Goal: Check status: Check status

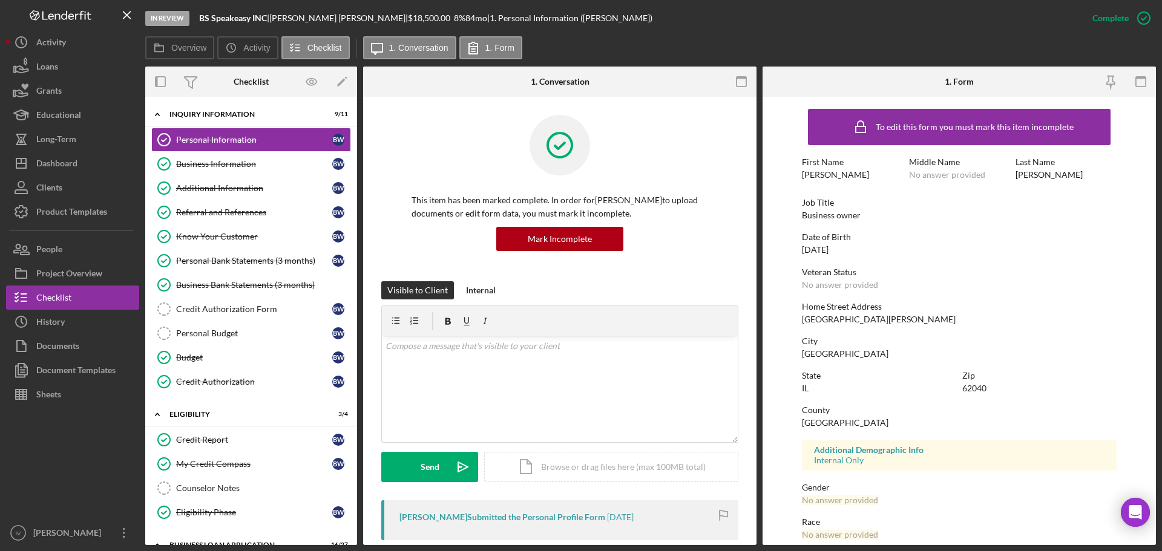
scroll to position [61, 0]
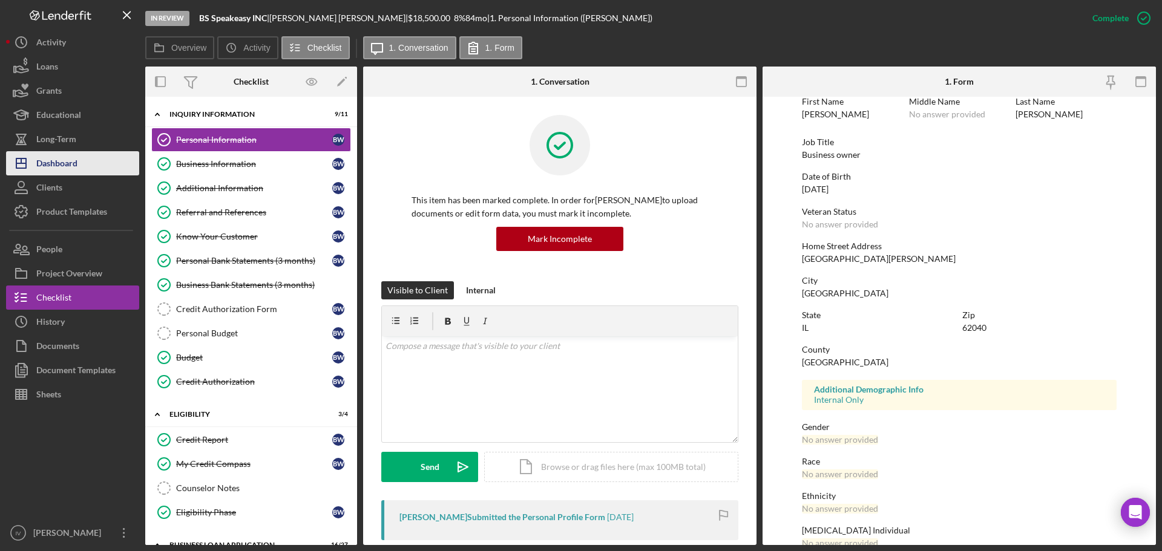
click at [57, 166] on div "Dashboard" at bounding box center [56, 164] width 41 height 27
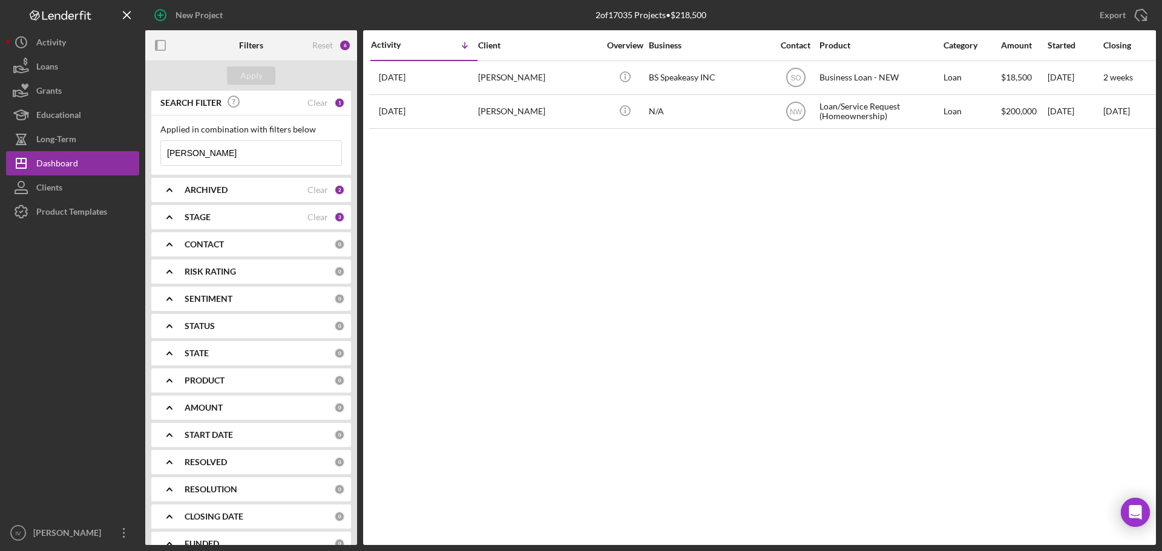
click at [212, 151] on input "[PERSON_NAME]" at bounding box center [251, 153] width 180 height 24
drag, startPoint x: 189, startPoint y: 149, endPoint x: 67, endPoint y: 139, distance: 123.3
click at [89, 143] on div "New Project 2 of 17035 Projects • $218,500 [PERSON_NAME] Export Icon/Export Fil…" at bounding box center [581, 272] width 1150 height 545
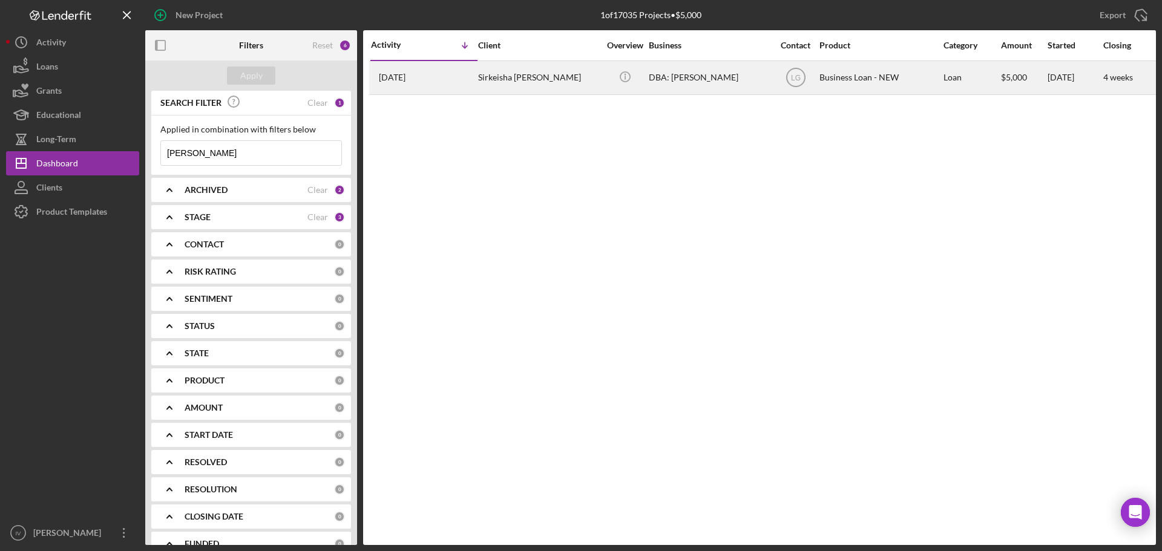
type input "[PERSON_NAME]"
click at [529, 76] on div "Sirkeisha [PERSON_NAME]" at bounding box center [538, 78] width 121 height 32
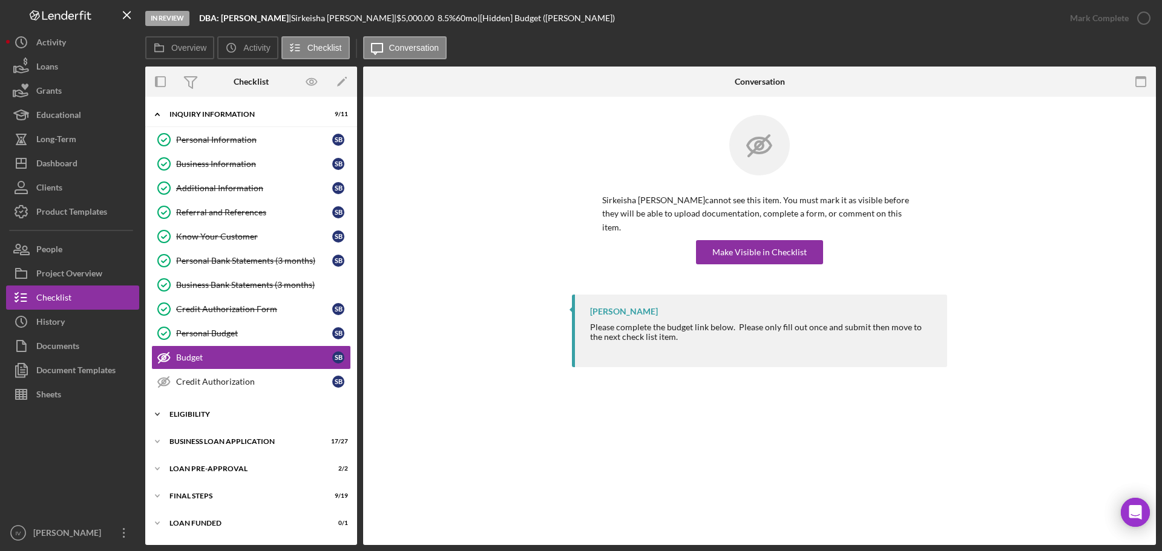
click at [180, 418] on div "ELIGIBILITY" at bounding box center [255, 414] width 172 height 7
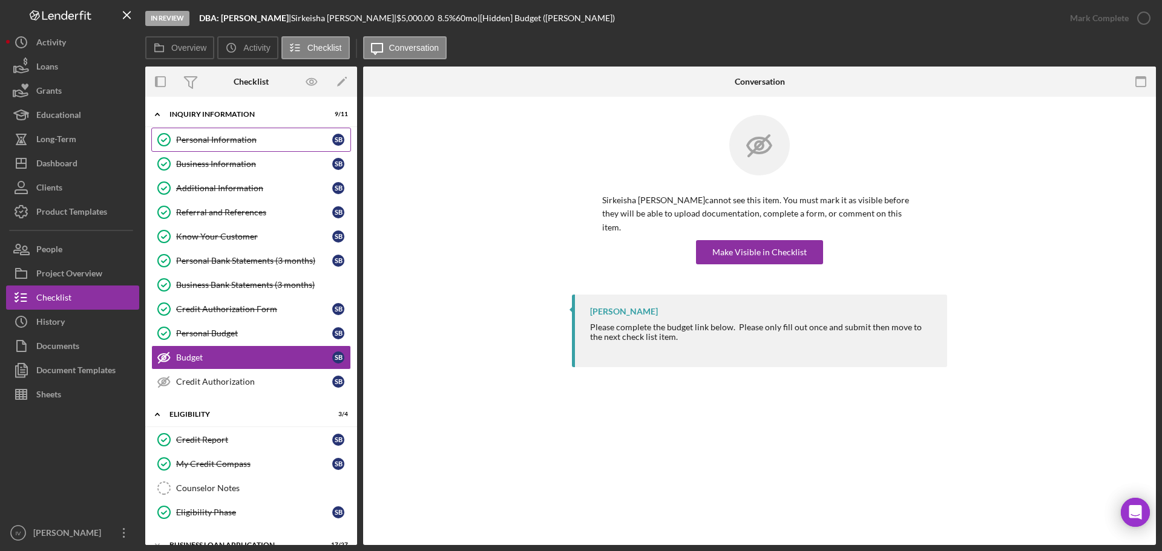
click at [203, 145] on link "Personal Information Personal Information S B" at bounding box center [251, 140] width 200 height 24
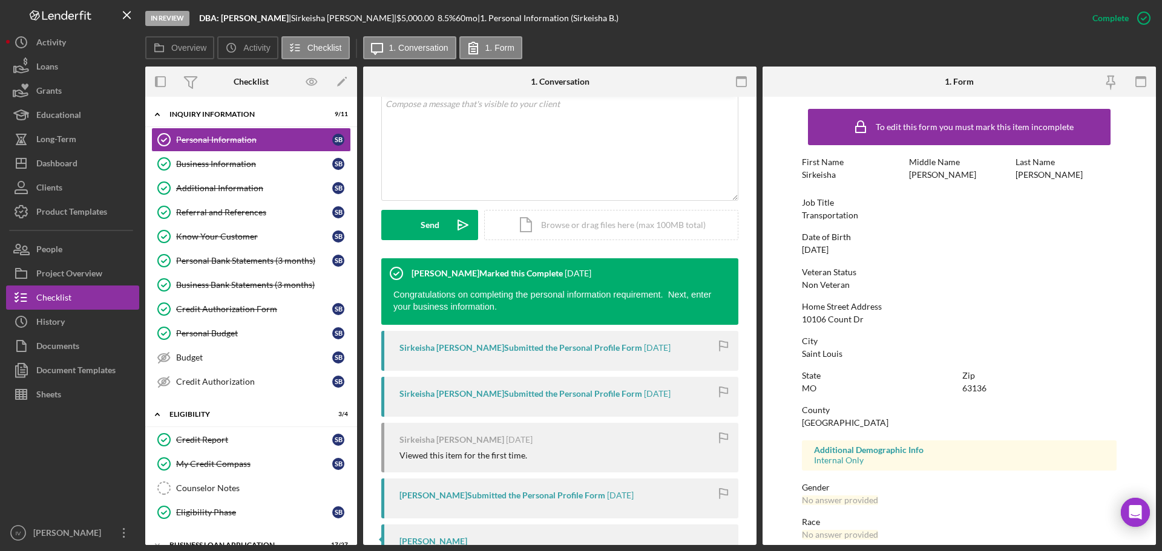
scroll to position [116, 0]
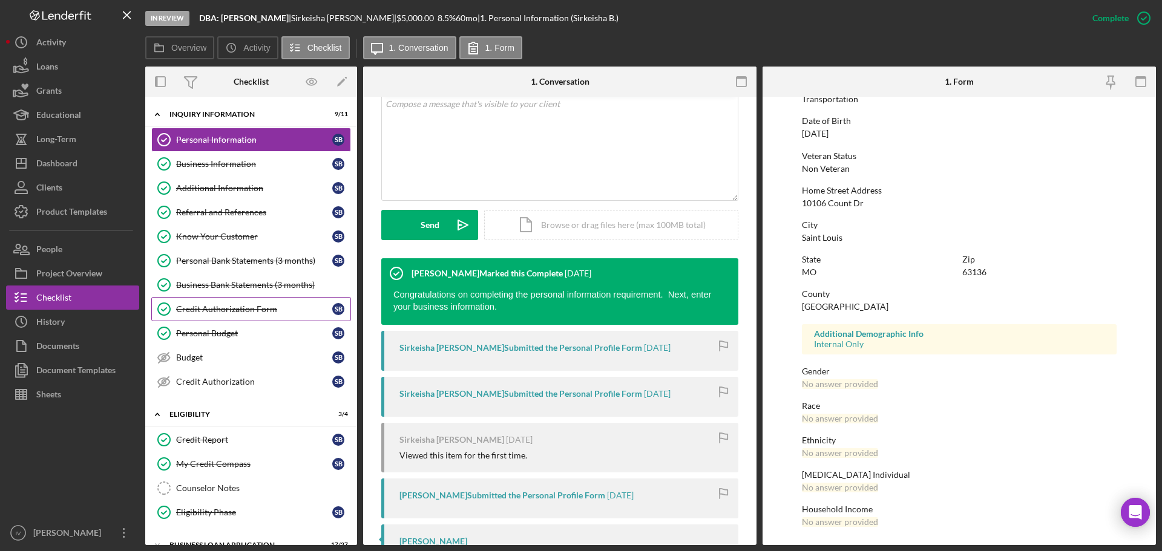
click at [221, 310] on div "Credit Authorization Form" at bounding box center [254, 309] width 156 height 10
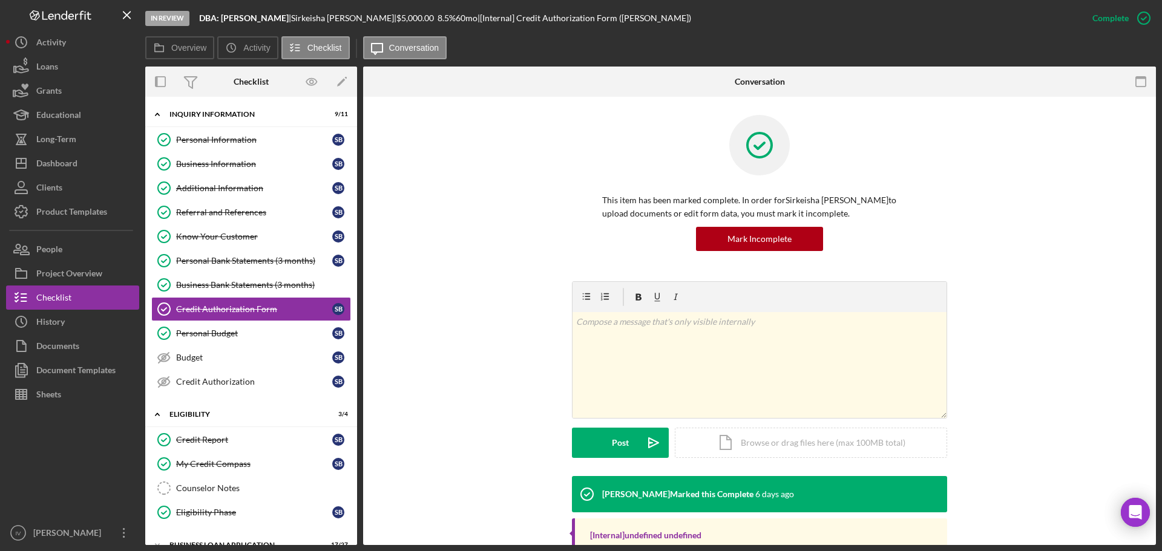
scroll to position [128, 0]
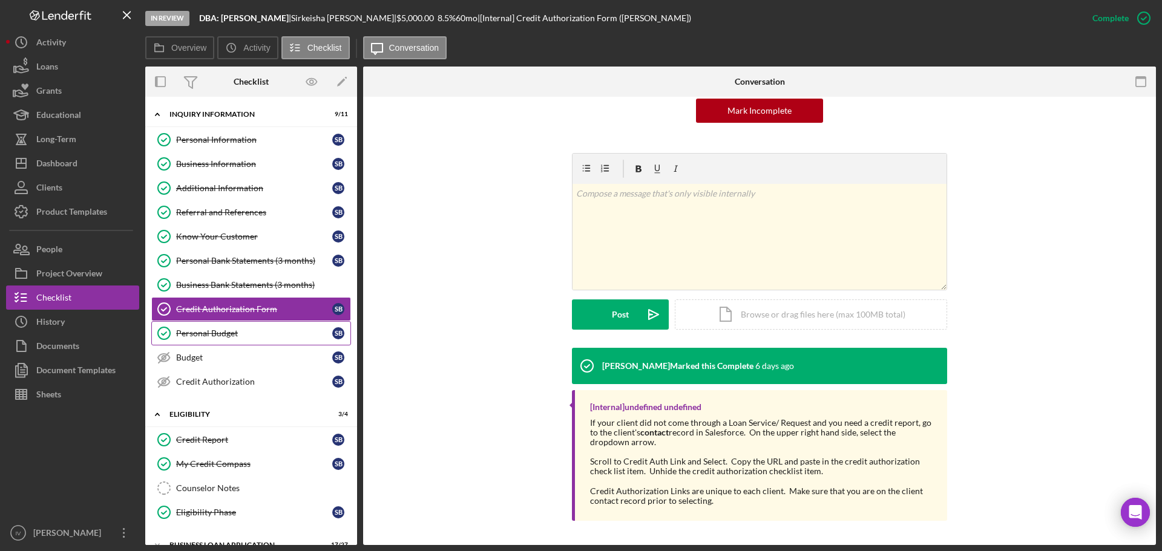
click at [195, 334] on div "Personal Budget" at bounding box center [254, 334] width 156 height 10
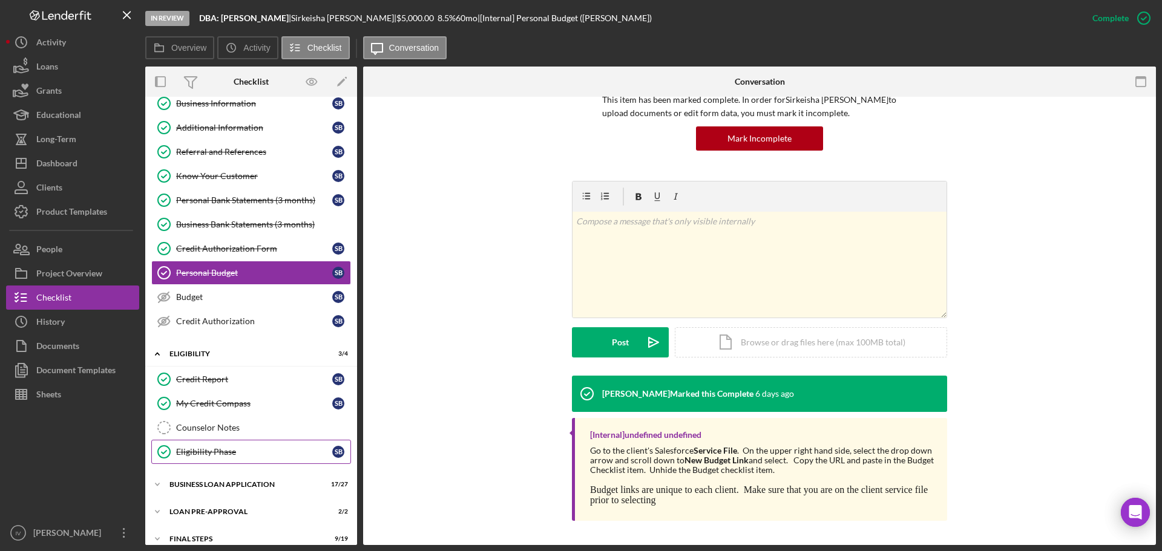
scroll to position [100, 0]
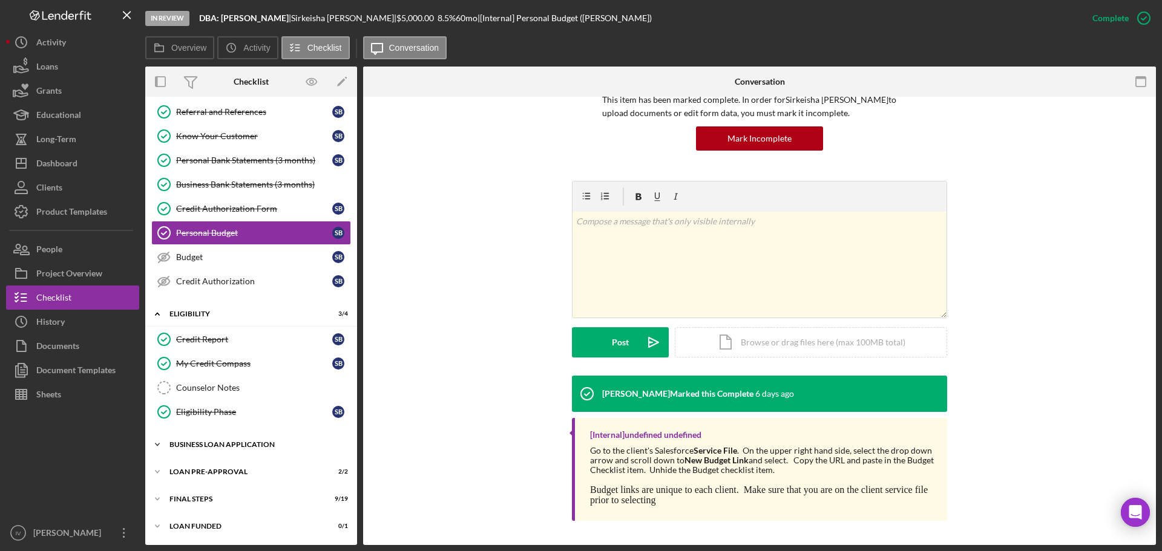
click at [235, 445] on div "BUSINESS LOAN APPLICATION" at bounding box center [255, 444] width 172 height 7
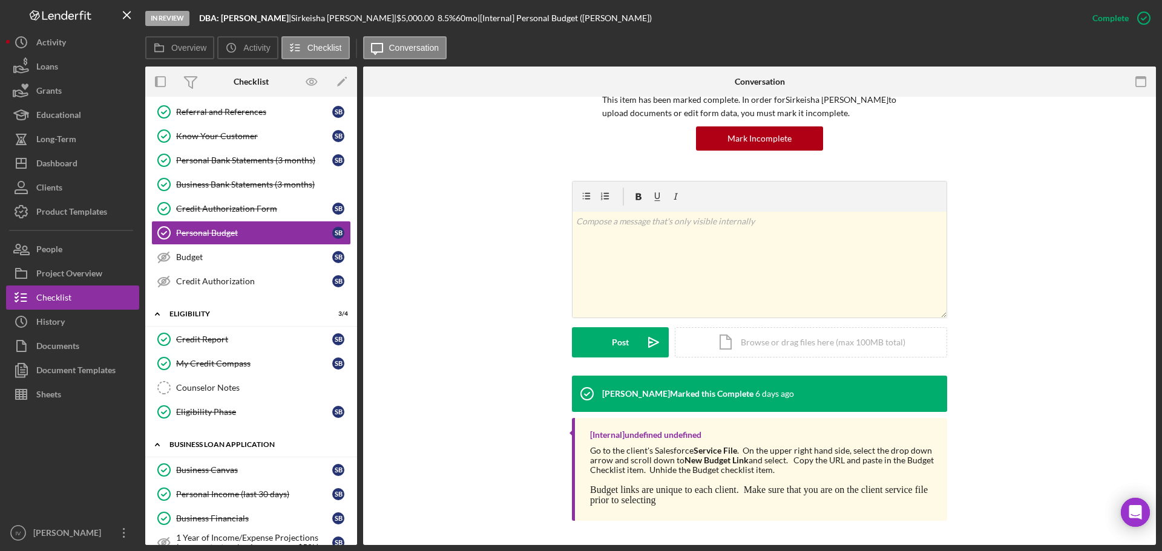
scroll to position [343, 0]
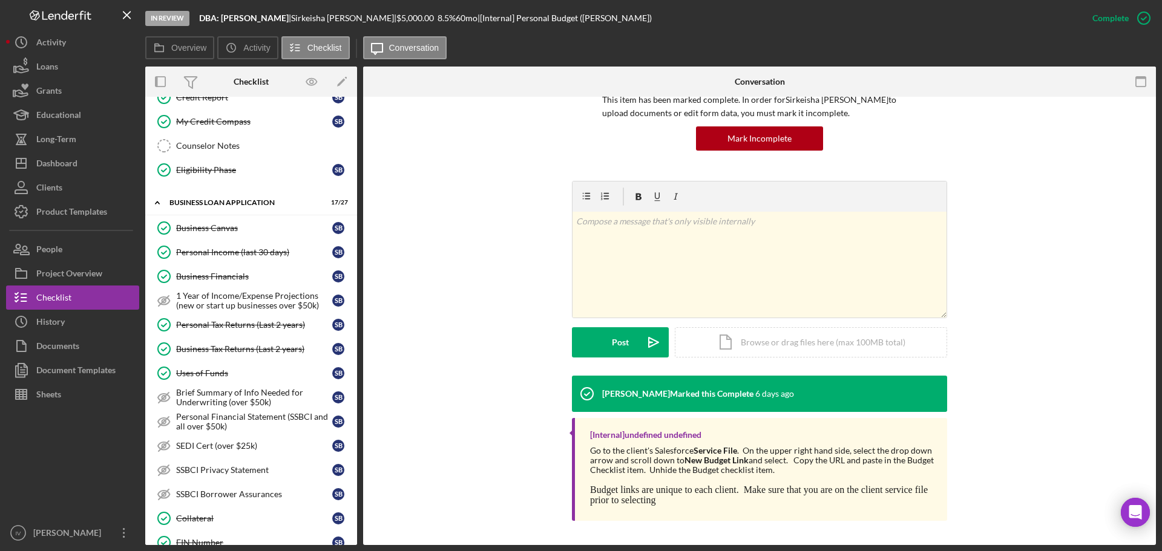
click at [1034, 375] on div "v Color teal Color pink Remove color Add row above Add row below Add column bef…" at bounding box center [759, 278] width 757 height 195
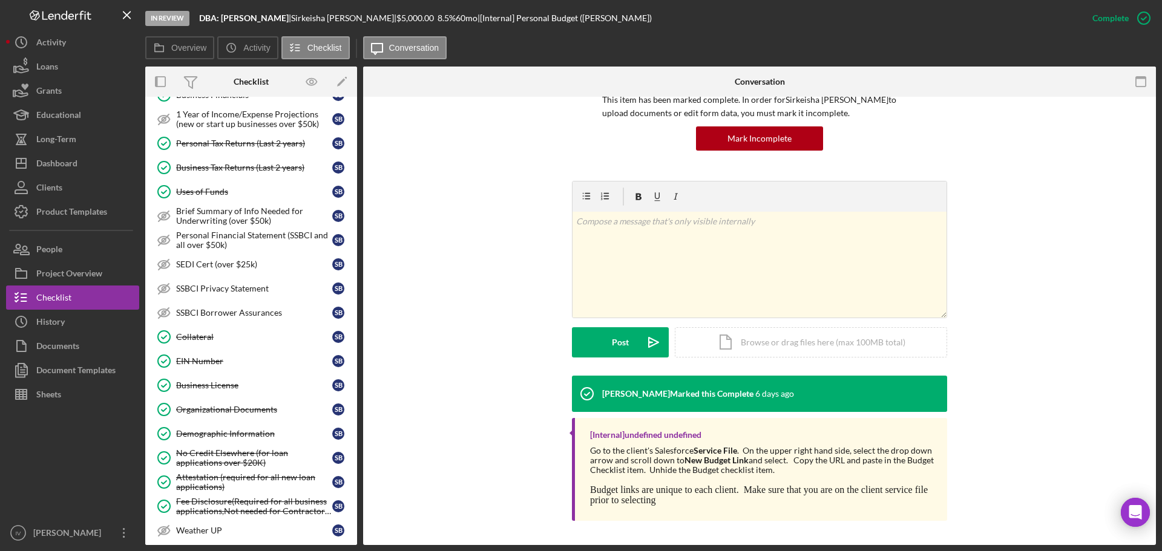
scroll to position [761, 0]
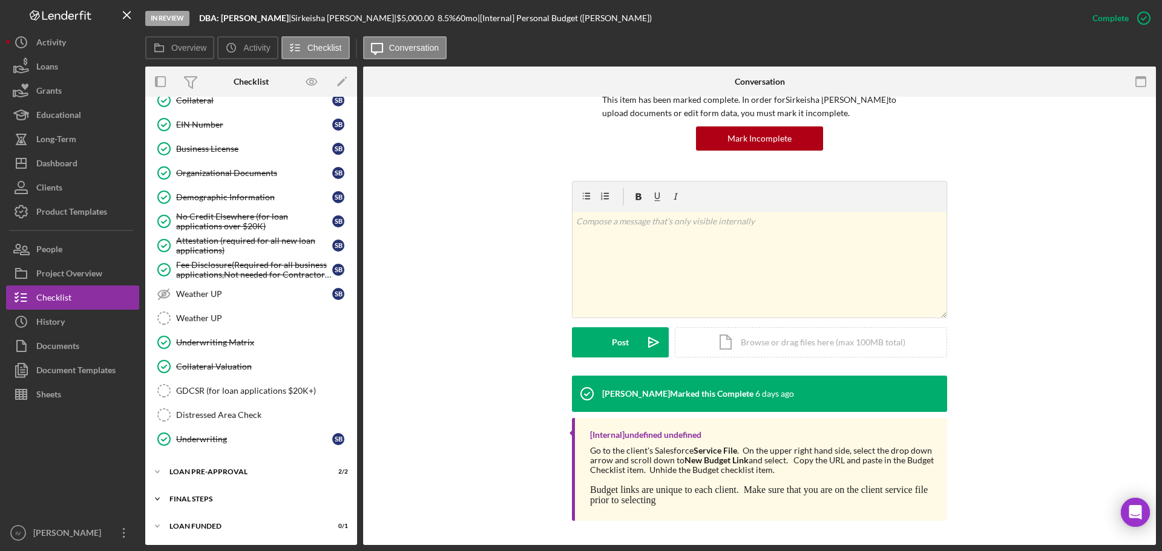
click at [205, 498] on div "FINAL STEPS" at bounding box center [255, 499] width 172 height 7
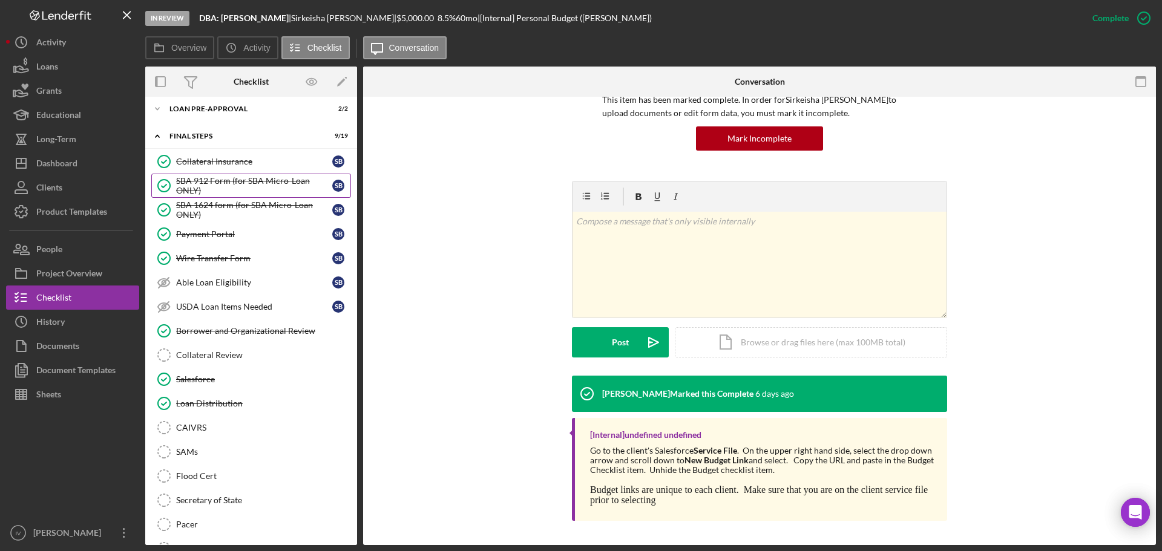
click at [220, 191] on div "SBA 912 Form (for SBA Micro-Loan ONLY)" at bounding box center [254, 185] width 156 height 19
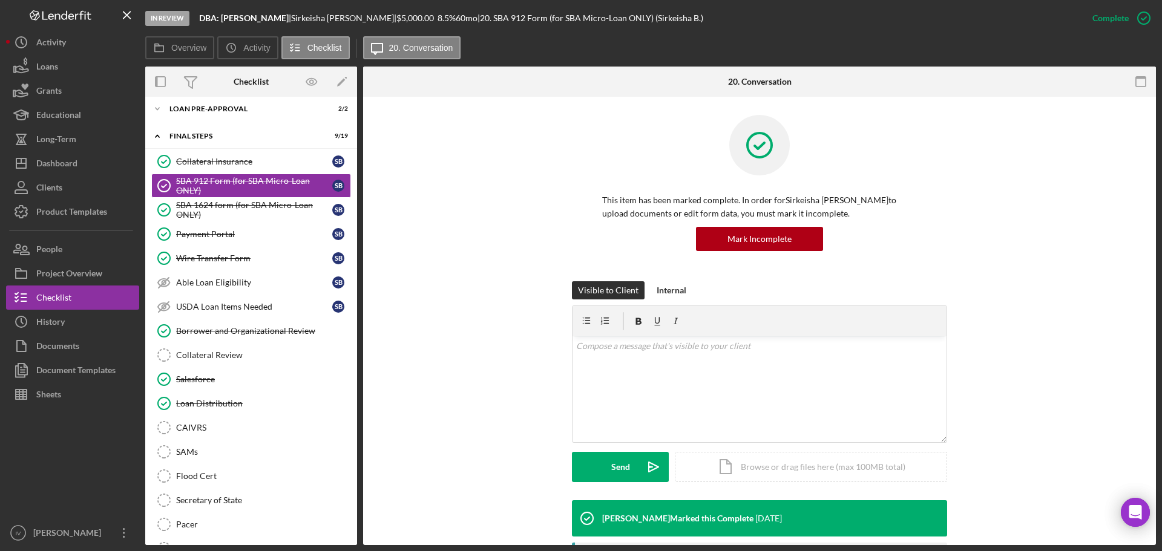
scroll to position [357, 0]
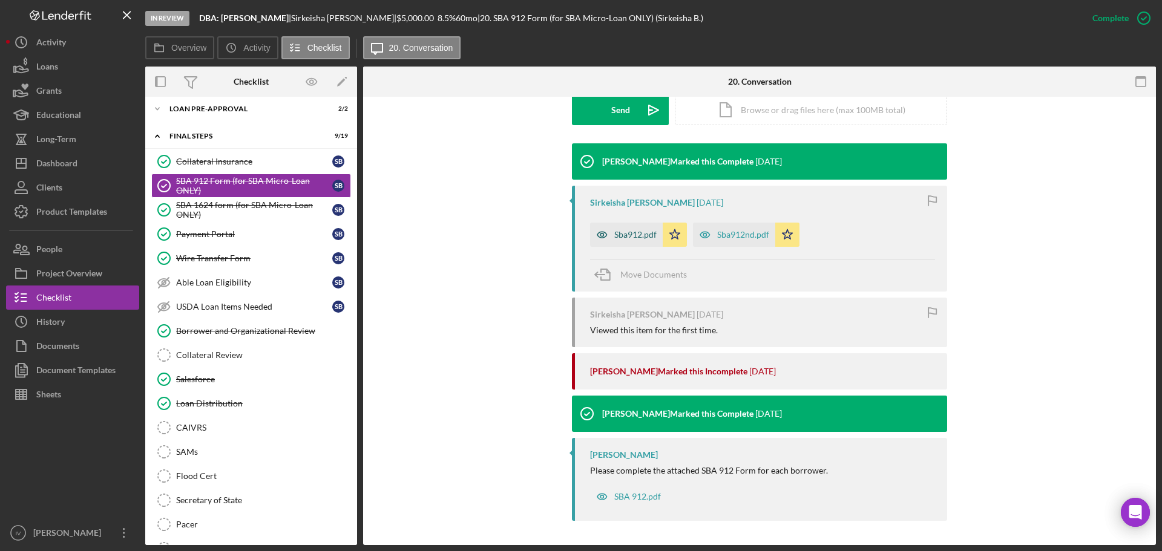
click at [640, 237] on div "Sba912.pdf" at bounding box center [635, 235] width 42 height 10
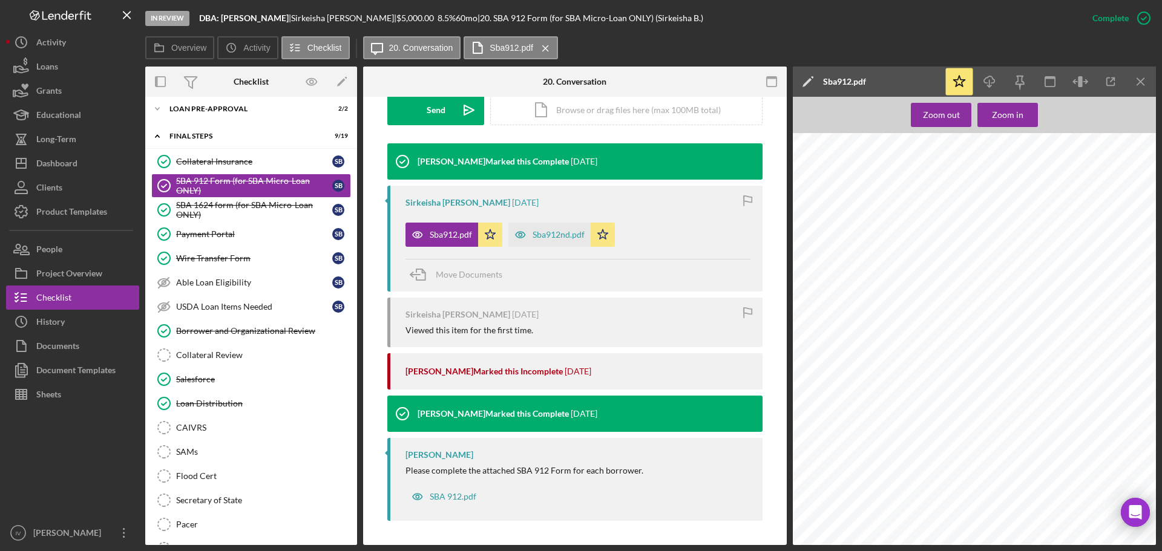
scroll to position [0, 0]
click at [568, 236] on div "Sba912nd.pdf" at bounding box center [559, 235] width 52 height 10
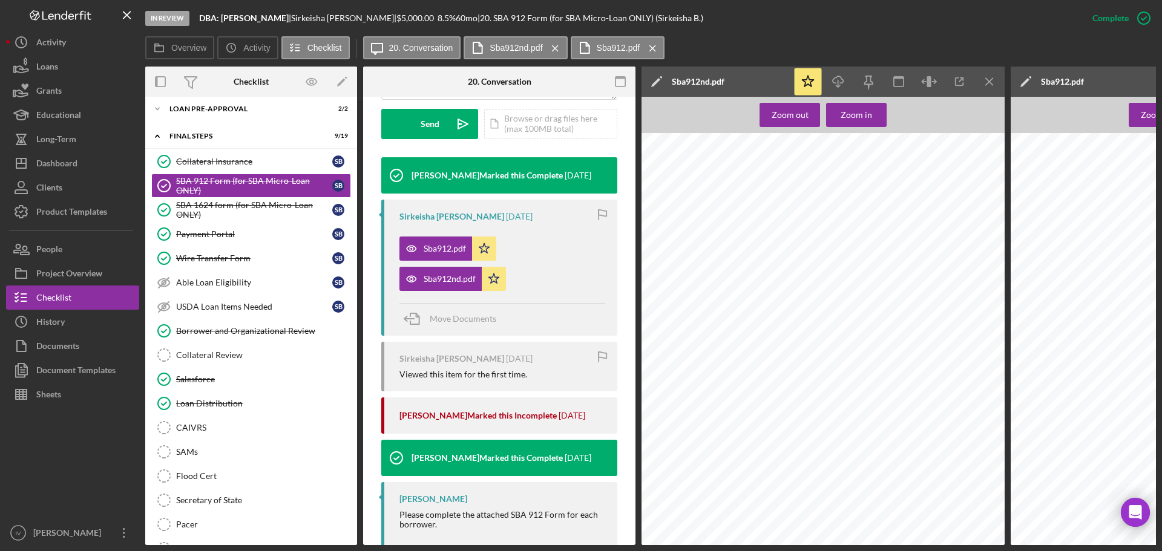
scroll to position [415, 0]
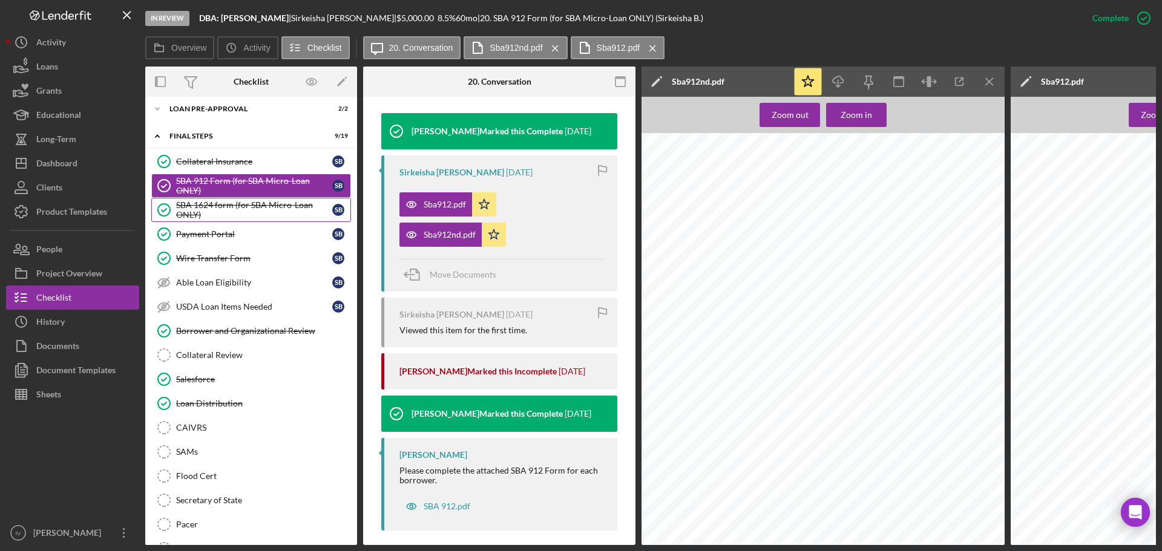
click at [195, 203] on div "SBA 1624 form (for SBA Micro-Loan ONLY)" at bounding box center [254, 209] width 156 height 19
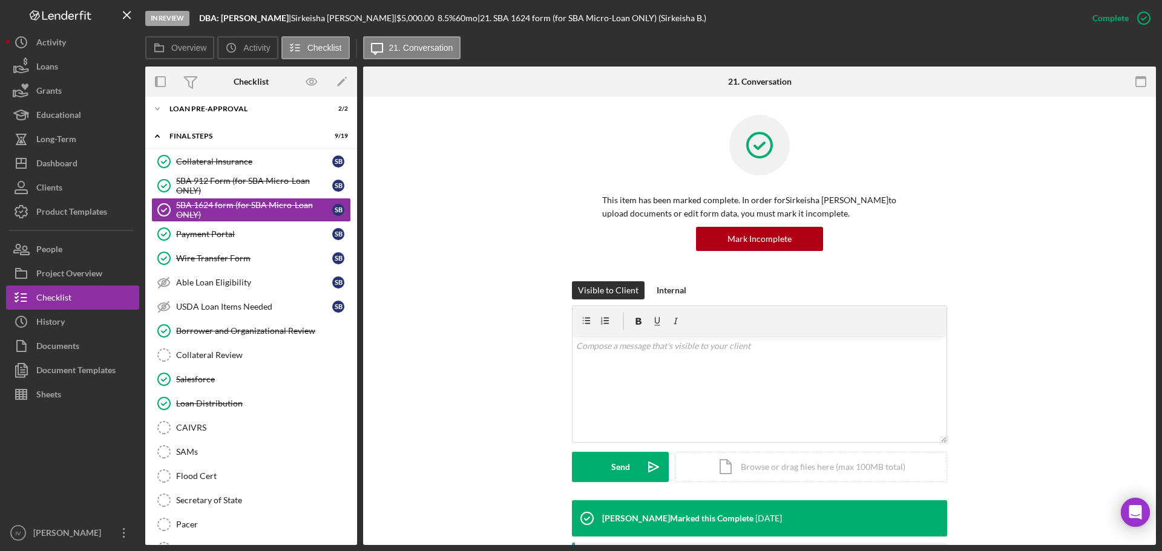
scroll to position [357, 0]
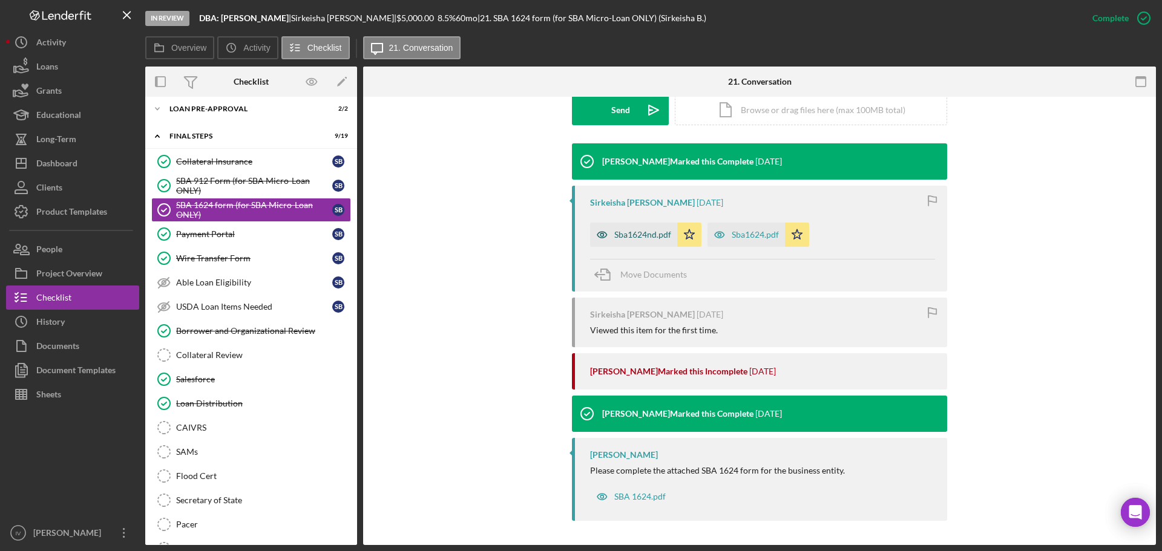
click at [658, 230] on div "Sba1624nd.pdf" at bounding box center [642, 235] width 57 height 10
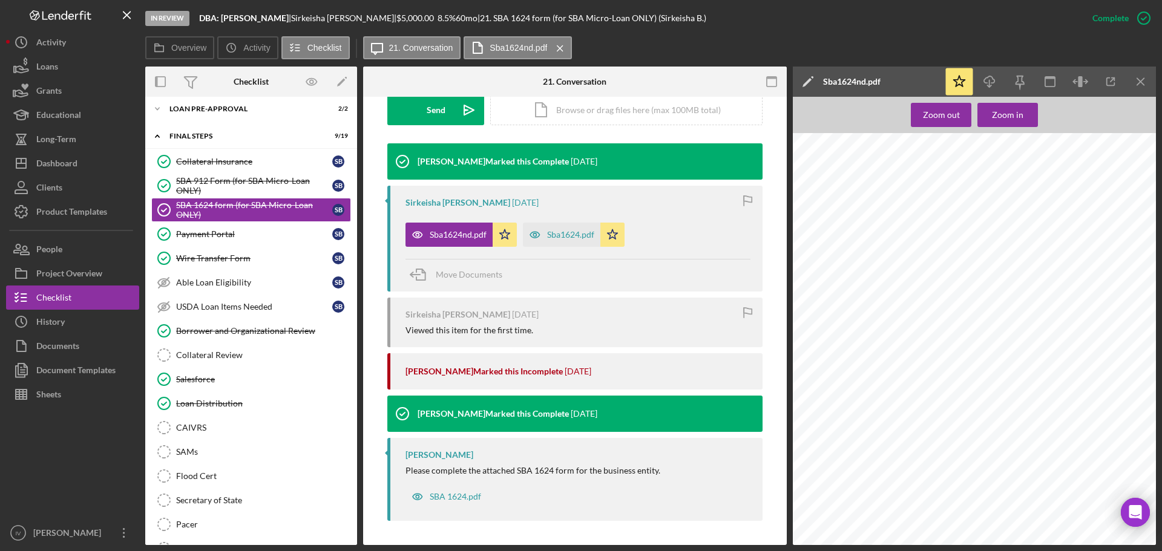
scroll to position [76, 0]
click at [559, 233] on div "Sba1624.pdf" at bounding box center [570, 235] width 47 height 10
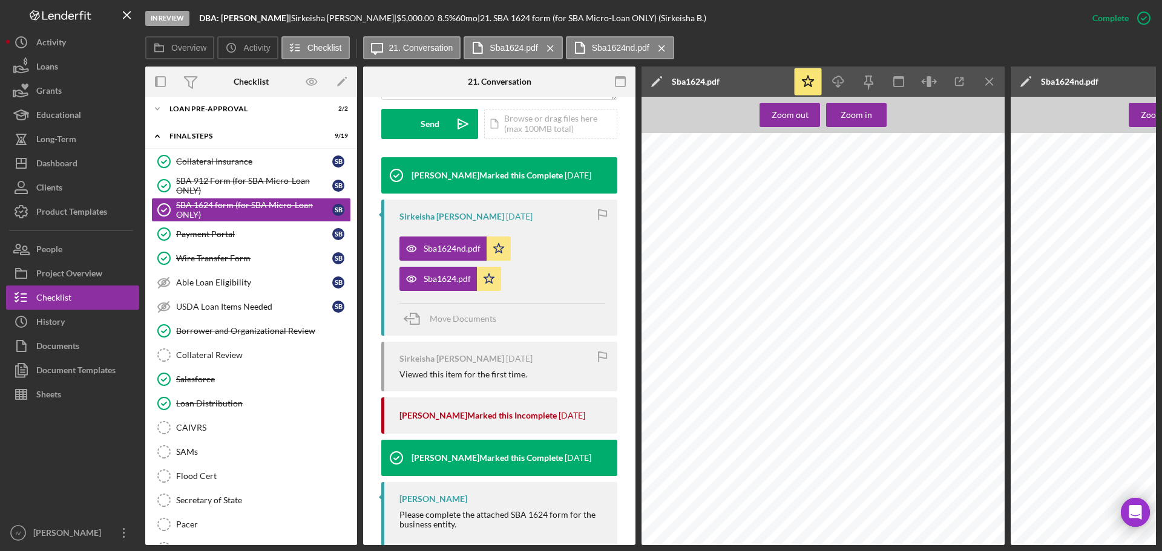
scroll to position [0, 0]
